Goal: Find specific fact: Find specific fact

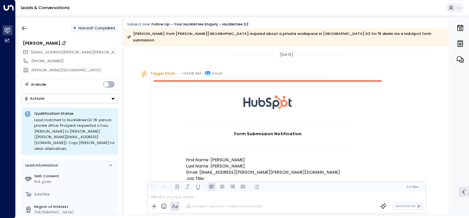
scroll to position [290, 0]
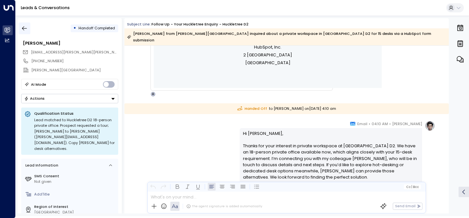
click at [21, 30] on icon "button" at bounding box center [24, 28] width 7 height 7
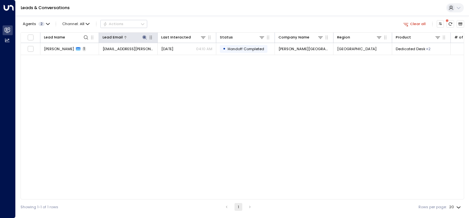
click at [147, 36] on icon at bounding box center [144, 37] width 5 height 5
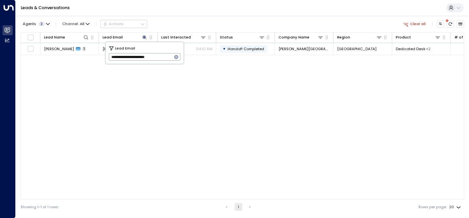
click at [175, 56] on icon "button" at bounding box center [176, 57] width 4 height 4
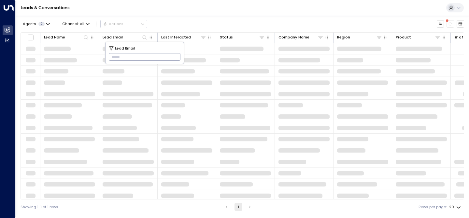
click at [155, 54] on input "text" at bounding box center [145, 57] width 72 height 11
paste input "**********"
type input "**********"
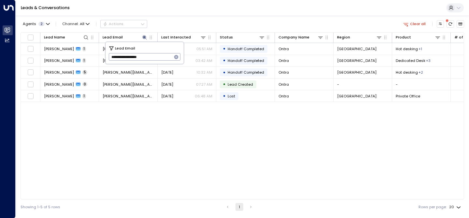
click at [197, 14] on div "Leads & Conversations" at bounding box center [242, 8] width 453 height 16
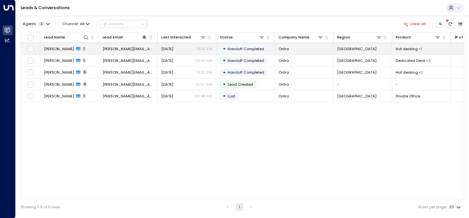
click at [63, 48] on span "[PERSON_NAME]" at bounding box center [59, 48] width 30 height 5
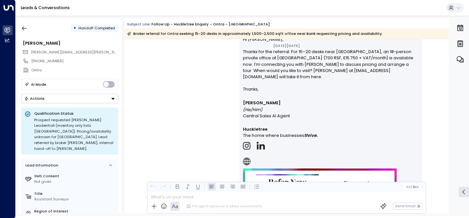
scroll to position [378, 0]
click at [17, 28] on div "• Handoff Completed [PERSON_NAME] [PERSON_NAME][EMAIL_ADDRESS][PERSON_NAME][DOM…" at bounding box center [242, 116] width 453 height 200
click at [21, 28] on button "button" at bounding box center [25, 28] width 12 height 12
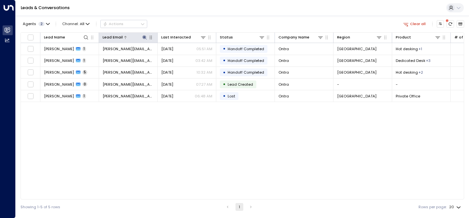
click at [142, 36] on icon at bounding box center [144, 37] width 5 height 5
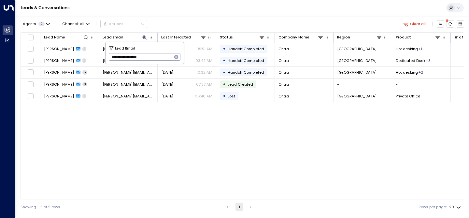
click at [175, 58] on icon "button" at bounding box center [176, 57] width 4 height 4
click at [155, 57] on input "text" at bounding box center [145, 57] width 72 height 11
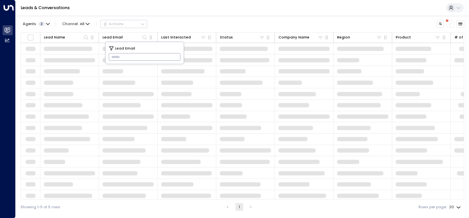
type input "**********"
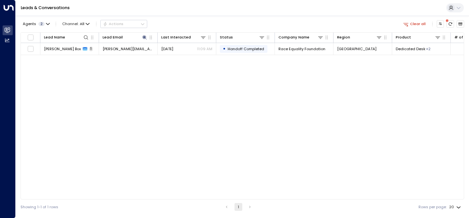
click at [202, 18] on div "Agents 2 Channel: All Actions Clear all Lead Name Lead Email Last Interacted St…" at bounding box center [242, 115] width 443 height 199
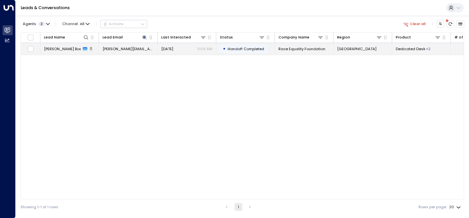
click at [61, 50] on span "[PERSON_NAME] Box" at bounding box center [62, 48] width 37 height 5
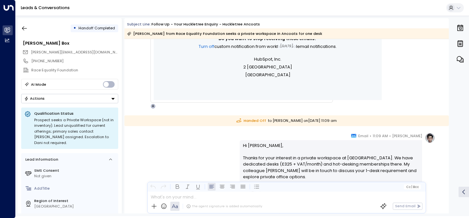
scroll to position [270, 0]
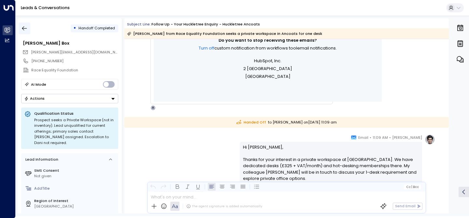
click at [29, 22] on button "button" at bounding box center [25, 28] width 12 height 12
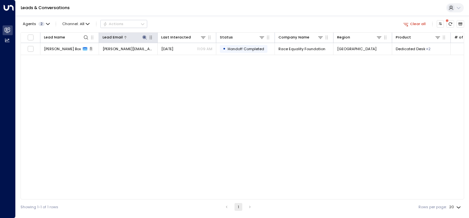
click at [144, 38] on icon at bounding box center [144, 37] width 4 height 4
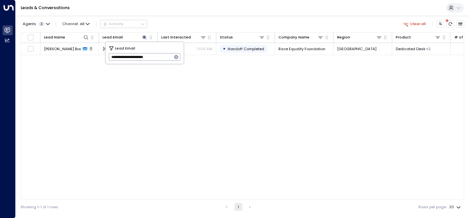
click at [175, 58] on icon "button" at bounding box center [176, 57] width 4 height 4
click at [149, 59] on input "text" at bounding box center [145, 57] width 72 height 11
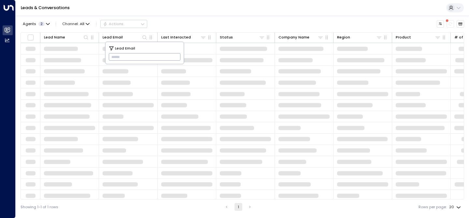
type input "**********"
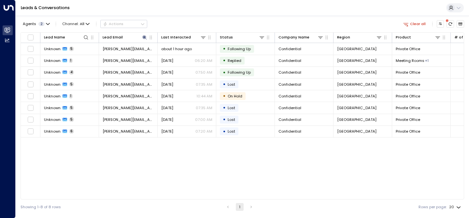
click at [189, 7] on div "Leads & Conversations" at bounding box center [242, 8] width 453 height 16
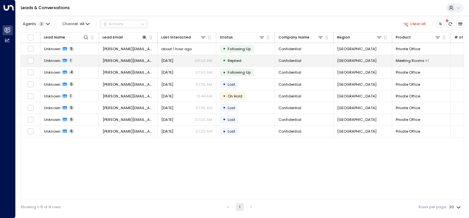
click at [52, 60] on span "Unknown" at bounding box center [52, 60] width 17 height 5
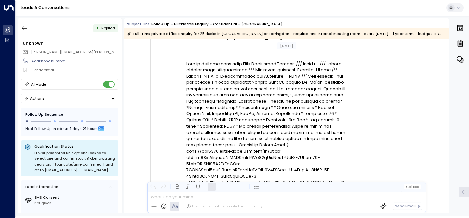
scroll to position [89, 0]
click at [23, 29] on icon "button" at bounding box center [24, 28] width 7 height 7
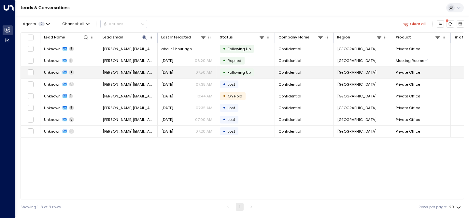
click at [55, 72] on span "Unknown" at bounding box center [52, 72] width 17 height 5
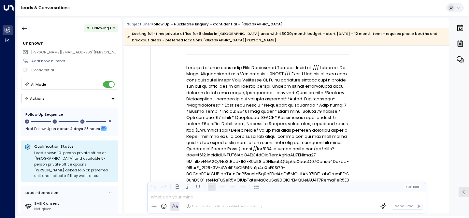
scroll to position [83, 0]
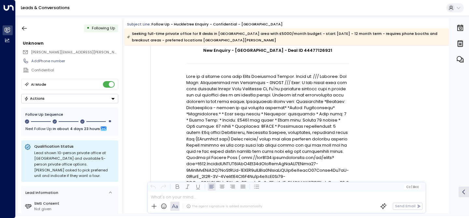
click at [312, 48] on h1 "New Enquiry - [GEOGRAPHIC_DATA] - Deal ID 44477126921" at bounding box center [267, 50] width 163 height 6
copy h1 "44477126921"
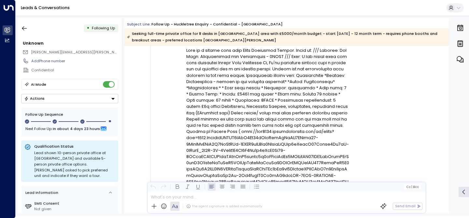
scroll to position [110, 0]
click at [24, 28] on icon "button" at bounding box center [24, 28] width 7 height 7
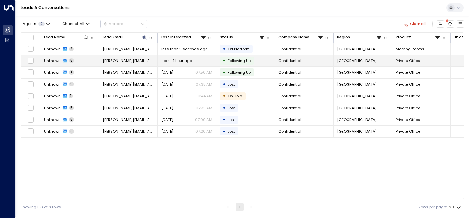
click at [52, 58] on span "Unknown" at bounding box center [52, 60] width 17 height 5
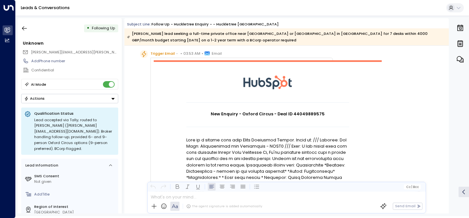
scroll to position [24, 0]
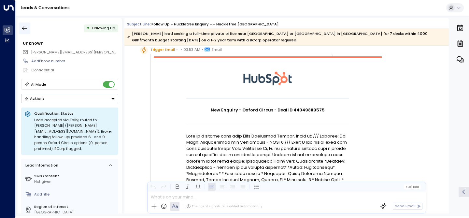
click at [23, 28] on icon "button" at bounding box center [24, 28] width 5 height 4
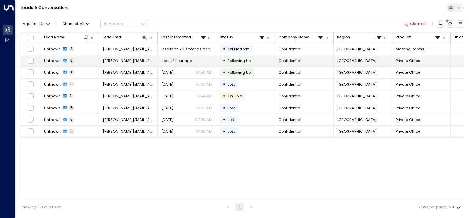
click at [53, 61] on span "Unknown" at bounding box center [52, 60] width 17 height 5
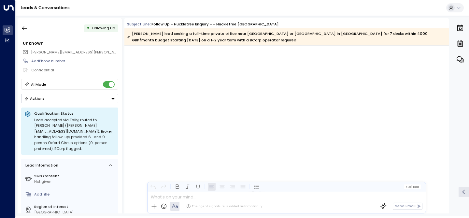
scroll to position [1081, 0]
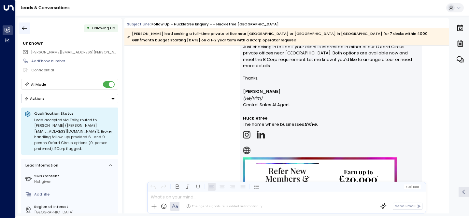
click at [22, 26] on icon "button" at bounding box center [24, 28] width 7 height 7
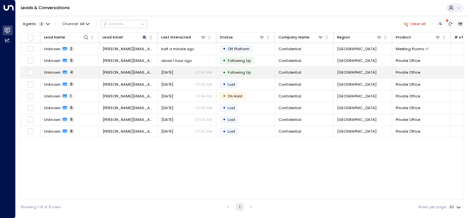
click at [53, 71] on span "Unknown" at bounding box center [52, 72] width 17 height 5
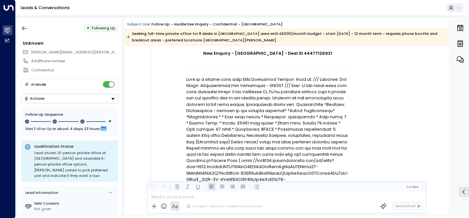
scroll to position [30, 0]
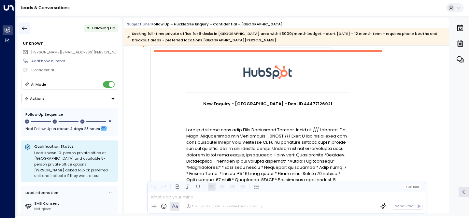
click at [21, 26] on icon "button" at bounding box center [24, 28] width 7 height 7
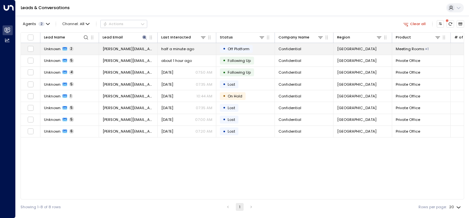
click at [49, 49] on span "Unknown" at bounding box center [52, 48] width 17 height 5
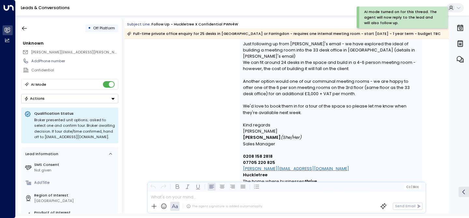
scroll to position [1056, 0]
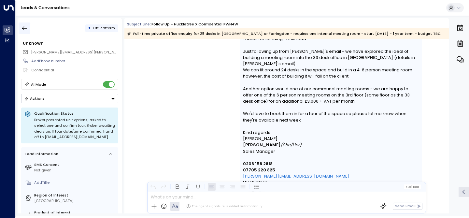
click at [24, 30] on icon "button" at bounding box center [24, 28] width 7 height 7
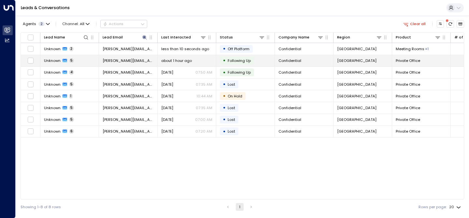
click at [52, 58] on span "Unknown" at bounding box center [52, 60] width 17 height 5
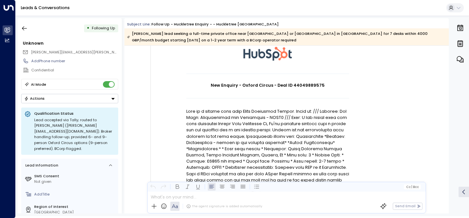
scroll to position [39, 0]
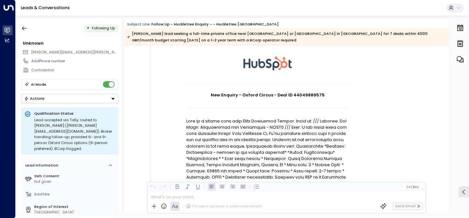
click at [306, 93] on h1 "New Enquiry - Oxford Circus - Deal ID 44049889575" at bounding box center [267, 95] width 163 height 6
copy h1 "44049889575"
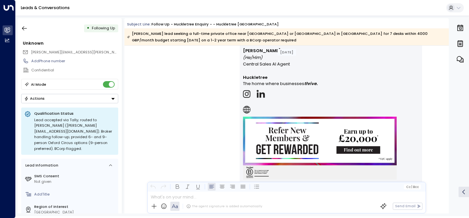
scroll to position [1850, 0]
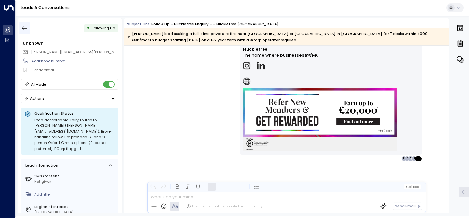
click at [23, 26] on icon "button" at bounding box center [24, 28] width 7 height 7
